Goal: Task Accomplishment & Management: Use online tool/utility

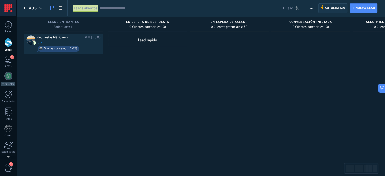
click at [323, 7] on span "Automatiza Automatiza" at bounding box center [332, 8] width 29 height 10
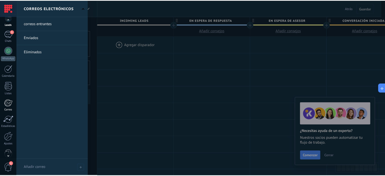
scroll to position [34, 0]
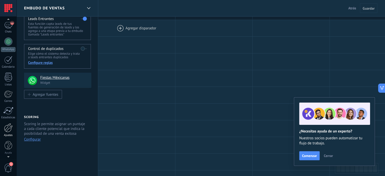
click at [8, 130] on div at bounding box center [8, 127] width 9 height 9
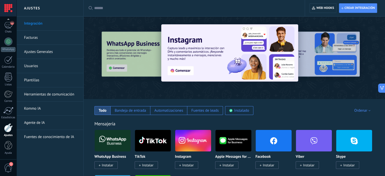
click at [119, 10] on input "text" at bounding box center [195, 8] width 203 height 5
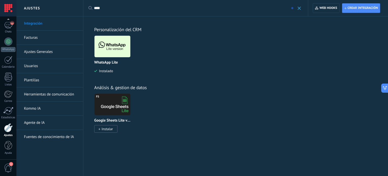
type input "****"
click at [112, 50] on img at bounding box center [113, 46] width 36 height 25
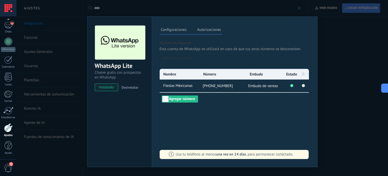
click at [43, 135] on div "WhatsApp Lite Chatee gratis con prospectos en WhatsApp instalado Desinstalar Co…" at bounding box center [202, 88] width 372 height 176
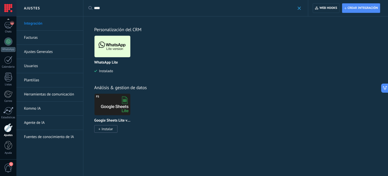
click at [43, 94] on link "Herramientas de comunicación" at bounding box center [51, 94] width 54 height 14
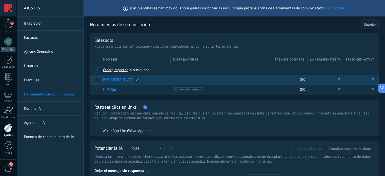
click at [117, 79] on link "BOT RECREATIVOS" at bounding box center [118, 79] width 30 height 5
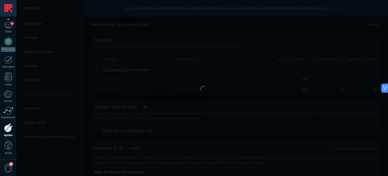
type input "**********"
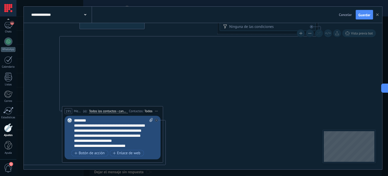
drag, startPoint x: 168, startPoint y: 143, endPoint x: 202, endPoint y: 58, distance: 91.0
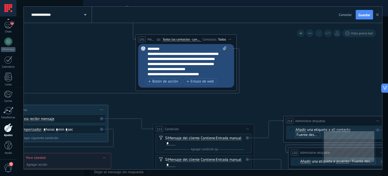
drag, startPoint x: 210, startPoint y: 101, endPoint x: 294, endPoint y: 38, distance: 105.0
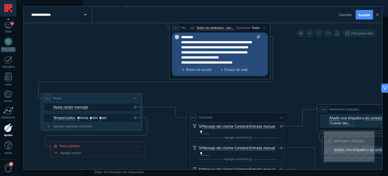
drag, startPoint x: 212, startPoint y: 107, endPoint x: 237, endPoint y: 97, distance: 26.4
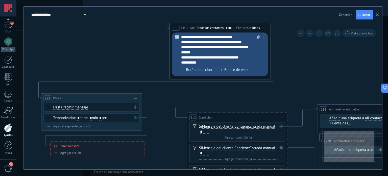
scroll to position [30, 0]
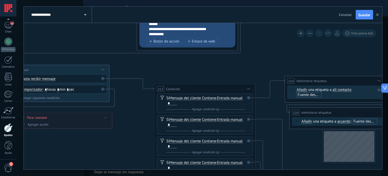
drag, startPoint x: 243, startPoint y: 89, endPoint x: 193, endPoint y: 57, distance: 59.1
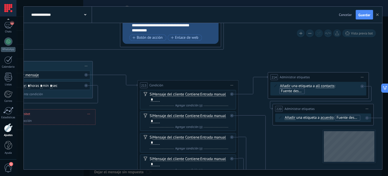
drag, startPoint x: 210, startPoint y: 75, endPoint x: 170, endPoint y: 57, distance: 43.5
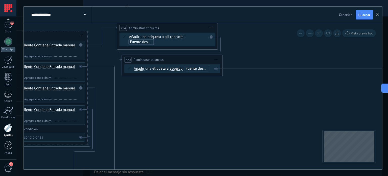
drag, startPoint x: 253, startPoint y: 129, endPoint x: 140, endPoint y: 99, distance: 117.2
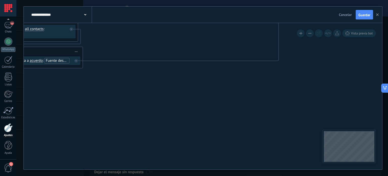
drag, startPoint x: 267, startPoint y: 100, endPoint x: 163, endPoint y: 102, distance: 103.4
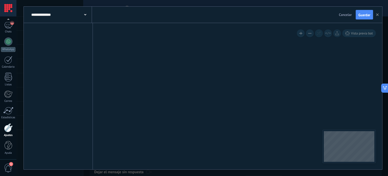
drag, startPoint x: 327, startPoint y: 58, endPoint x: 143, endPoint y: 188, distance: 225.1
click at [143, 175] on html ".abccls-1,.abccls-2{fill-rule:evenodd}.abccls-2{fill:#fff} .abfcls-1{fill:none}…" at bounding box center [194, 88] width 388 height 176
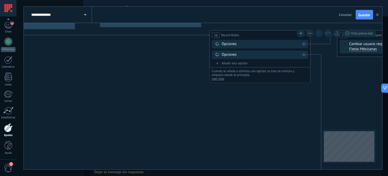
drag, startPoint x: 162, startPoint y: 168, endPoint x: 86, endPoint y: 165, distance: 75.9
click at [81, 175] on html ".abccls-1,.abccls-2{fill-rule:evenodd}.abccls-2{fill:#fff} .abfcls-1{fill:none}…" at bounding box center [194, 88] width 388 height 176
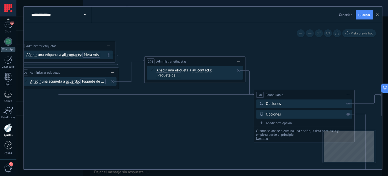
drag, startPoint x: 143, startPoint y: 129, endPoint x: 192, endPoint y: 140, distance: 50.7
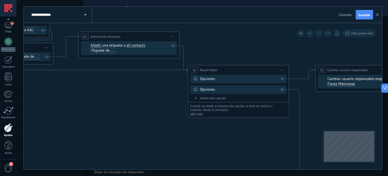
drag, startPoint x: 192, startPoint y: 140, endPoint x: 128, endPoint y: 124, distance: 65.7
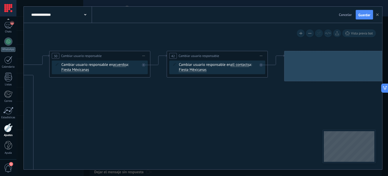
drag, startPoint x: 327, startPoint y: 112, endPoint x: 179, endPoint y: 116, distance: 148.5
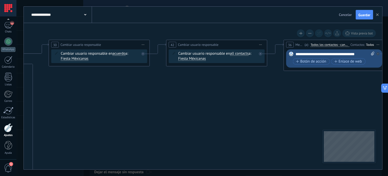
click at [310, 35] on button at bounding box center [310, 33] width 8 height 8
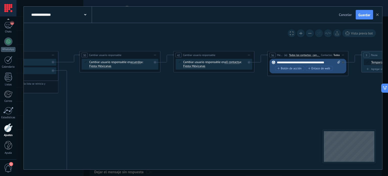
click at [310, 34] on button at bounding box center [310, 33] width 8 height 8
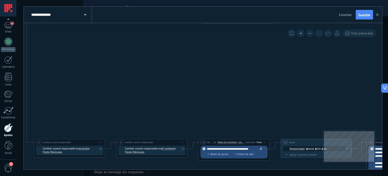
drag, startPoint x: 303, startPoint y: 103, endPoint x: 247, endPoint y: 45, distance: 80.3
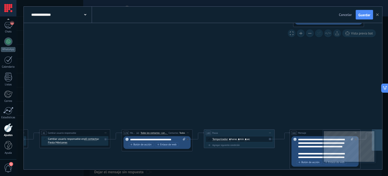
drag, startPoint x: 279, startPoint y: 60, endPoint x: 210, endPoint y: 52, distance: 69.5
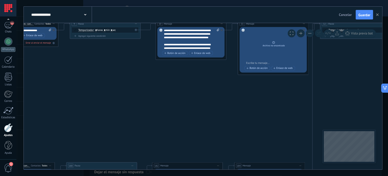
drag, startPoint x: 312, startPoint y: 71, endPoint x: 177, endPoint y: 104, distance: 139.2
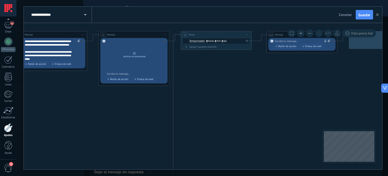
drag, startPoint x: 246, startPoint y: 107, endPoint x: 106, endPoint y: 130, distance: 141.6
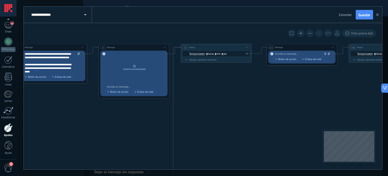
drag, startPoint x: 215, startPoint y: 124, endPoint x: 186, endPoint y: 112, distance: 31.9
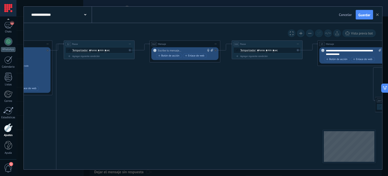
drag, startPoint x: 256, startPoint y: 118, endPoint x: 194, endPoint y: 126, distance: 62.7
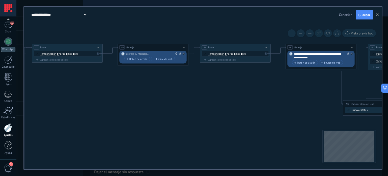
drag, startPoint x: 252, startPoint y: 122, endPoint x: 246, endPoint y: 122, distance: 5.6
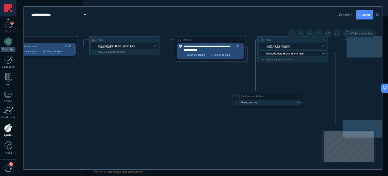
drag, startPoint x: 309, startPoint y: 96, endPoint x: 199, endPoint y: 88, distance: 111.0
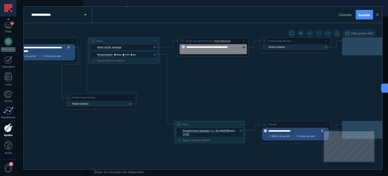
drag, startPoint x: 321, startPoint y: 71, endPoint x: 150, endPoint y: 72, distance: 171.2
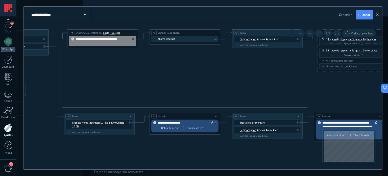
drag, startPoint x: 281, startPoint y: 78, endPoint x: 167, endPoint y: 71, distance: 114.3
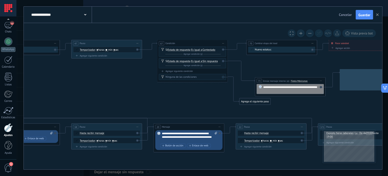
drag, startPoint x: 209, startPoint y: 76, endPoint x: 98, endPoint y: 86, distance: 111.5
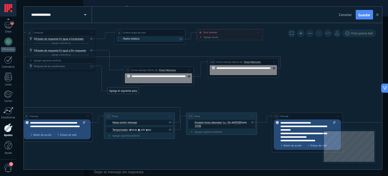
drag, startPoint x: 310, startPoint y: 101, endPoint x: 184, endPoint y: 92, distance: 126.0
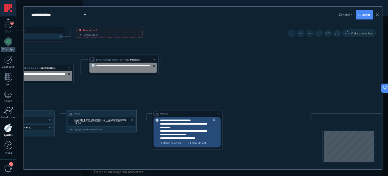
drag, startPoint x: 305, startPoint y: 84, endPoint x: 153, endPoint y: 82, distance: 152.8
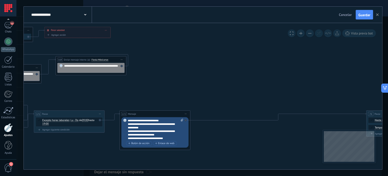
drag, startPoint x: 259, startPoint y: 75, endPoint x: 205, endPoint y: 74, distance: 53.4
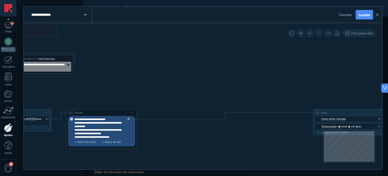
drag, startPoint x: 247, startPoint y: 72, endPoint x: 242, endPoint y: 72, distance: 4.3
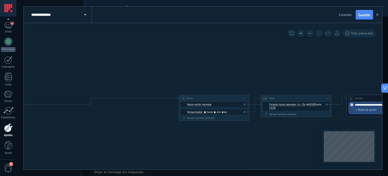
drag, startPoint x: 205, startPoint y: 65, endPoint x: 170, endPoint y: 68, distance: 35.0
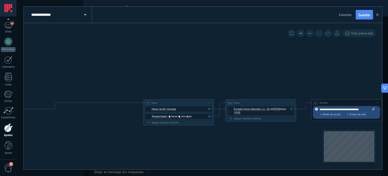
drag, startPoint x: 237, startPoint y: 63, endPoint x: 151, endPoint y: 54, distance: 86.3
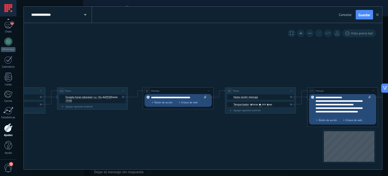
drag, startPoint x: 174, startPoint y: 52, endPoint x: 258, endPoint y: 54, distance: 84.0
drag, startPoint x: 196, startPoint y: 48, endPoint x: 211, endPoint y: 49, distance: 14.7
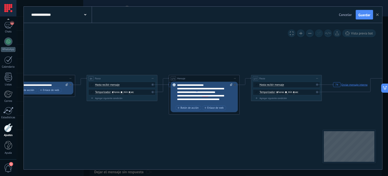
drag, startPoint x: 279, startPoint y: 48, endPoint x: 309, endPoint y: 50, distance: 30.0
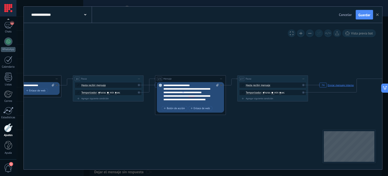
drag, startPoint x: 341, startPoint y: 48, endPoint x: 305, endPoint y: 39, distance: 37.5
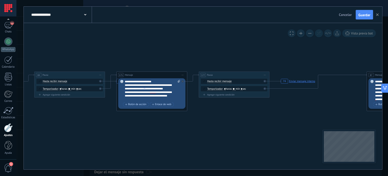
drag, startPoint x: 336, startPoint y: 35, endPoint x: 317, endPoint y: 38, distance: 19.2
click at [296, 37] on div "Vista previa bot" at bounding box center [332, 33] width 88 height 8
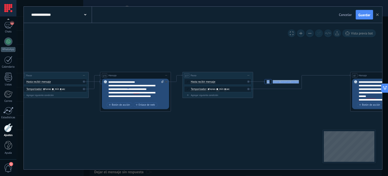
drag, startPoint x: 327, startPoint y: 40, endPoint x: 218, endPoint y: 28, distance: 109.9
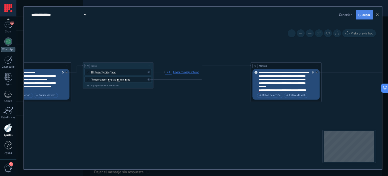
click at [366, 13] on span "Guardar" at bounding box center [365, 15] width 12 height 4
click at [378, 15] on use "button" at bounding box center [378, 14] width 3 height 3
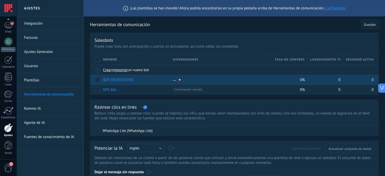
click at [179, 78] on span at bounding box center [179, 79] width 5 height 5
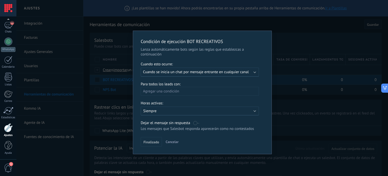
click at [178, 68] on div "Ejecutar: Cuando se inicia un chat por mensaje entrante en cualquier canal" at bounding box center [200, 72] width 118 height 9
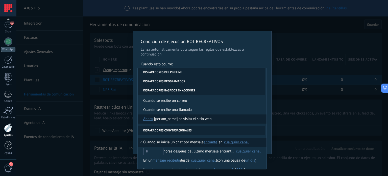
scroll to position [119, 0]
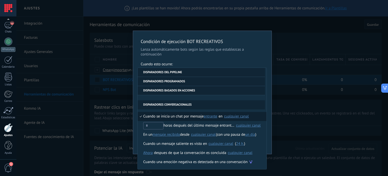
click at [229, 115] on div "cualquier canal" at bounding box center [236, 116] width 25 height 4
click at [227, 124] on label "Fiestas Méxicanas" at bounding box center [238, 127] width 46 height 9
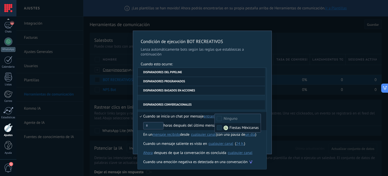
scroll to position [0, 0]
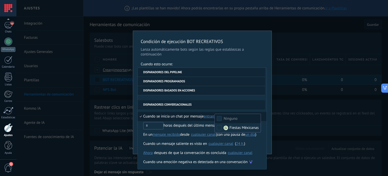
click at [173, 116] on span "Cuando se inicia un chat por mensaje" at bounding box center [173, 116] width 60 height 9
click at [270, 69] on div "**********" at bounding box center [202, 92] width 139 height 123
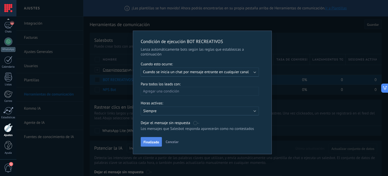
click at [147, 145] on button "Finalizado" at bounding box center [151, 142] width 21 height 10
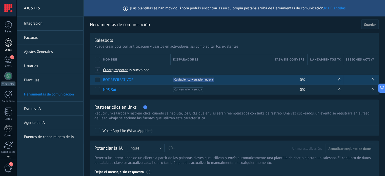
click at [6, 49] on div "Leads" at bounding box center [8, 49] width 15 height 3
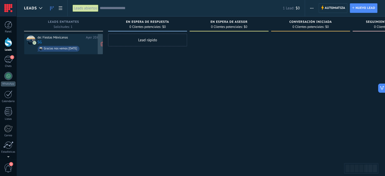
click at [61, 46] on div "Gracias nos vemos [DATE]" at bounding box center [59, 49] width 42 height 6
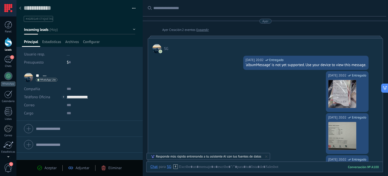
click at [17, 6] on div at bounding box center [20, 9] width 7 height 10
